Goal: Use online tool/utility: Utilize a website feature to perform a specific function

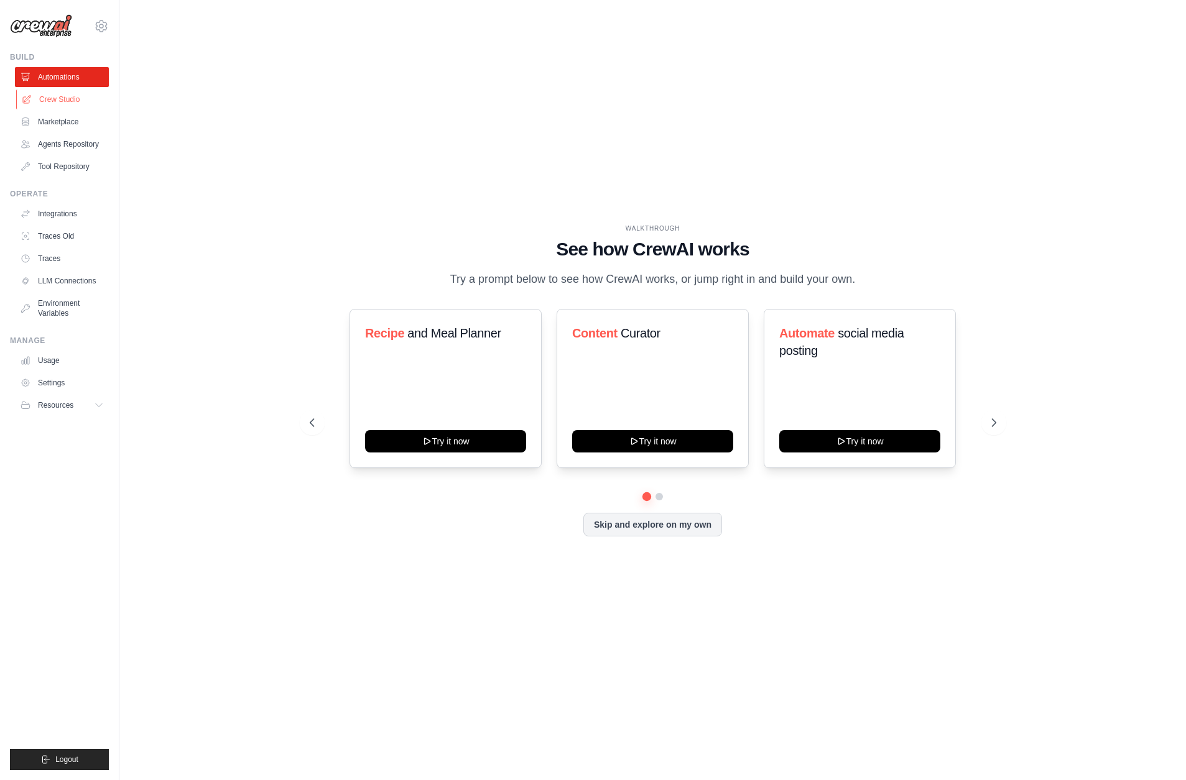
click at [37, 101] on link "Crew Studio" at bounding box center [63, 100] width 94 height 20
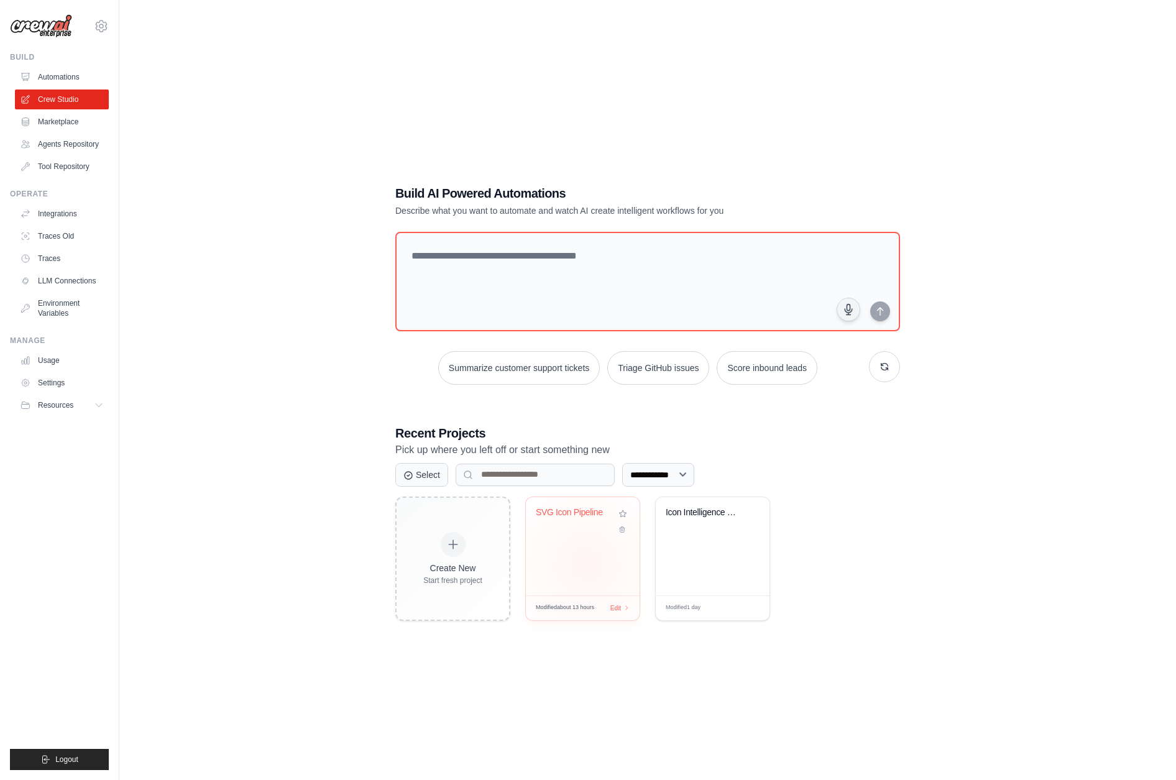
click at [587, 564] on div "SVG Icon Pipeline" at bounding box center [583, 546] width 114 height 98
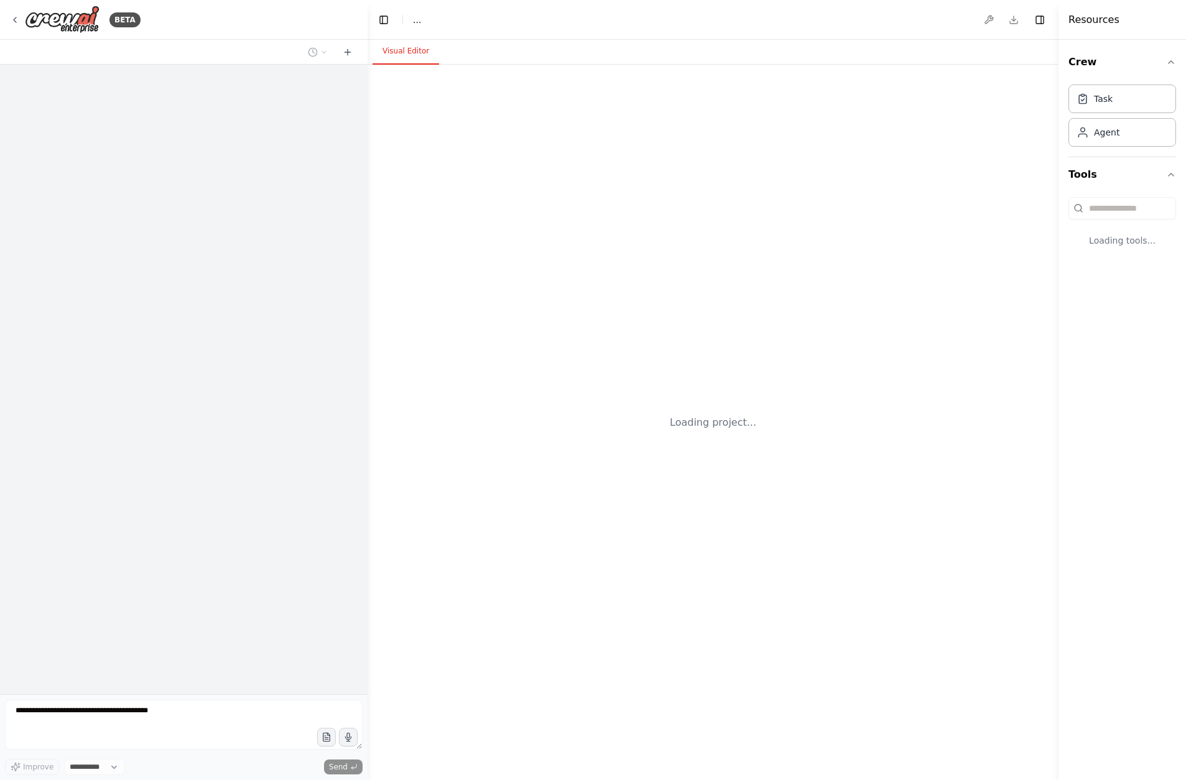
select select "****"
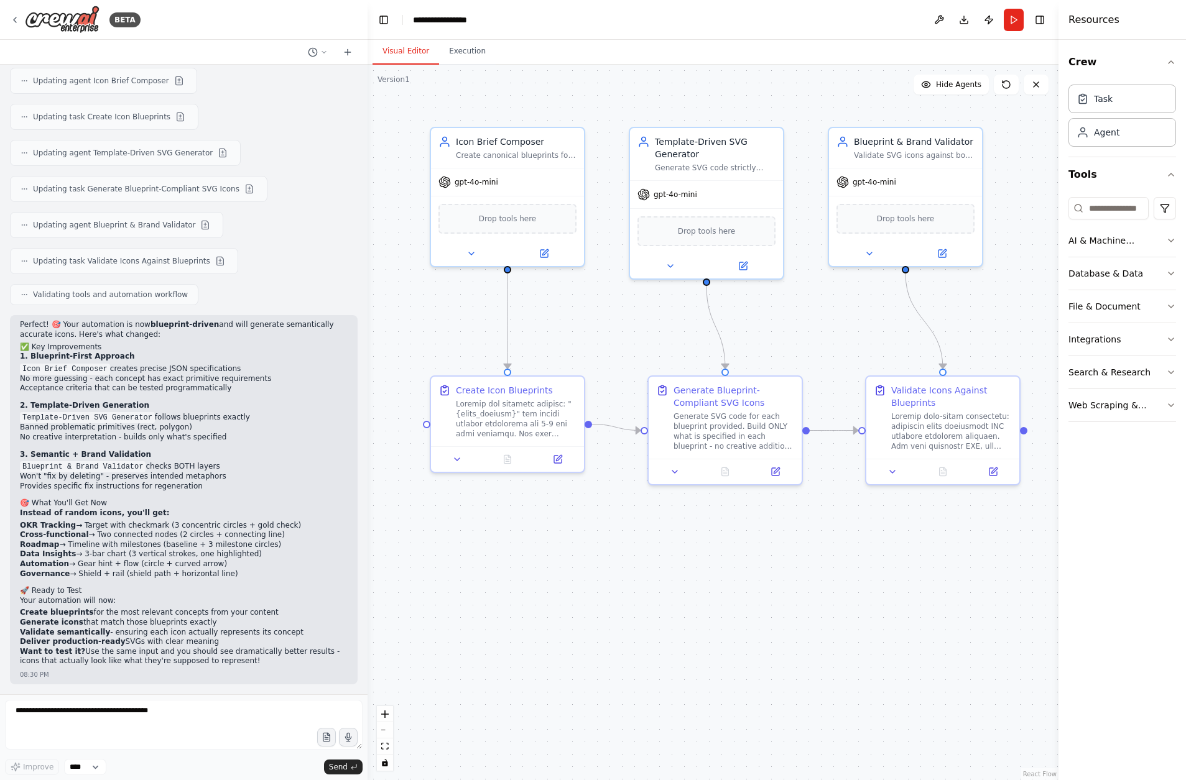
scroll to position [8833, 0]
